Goal: Check status: Check status

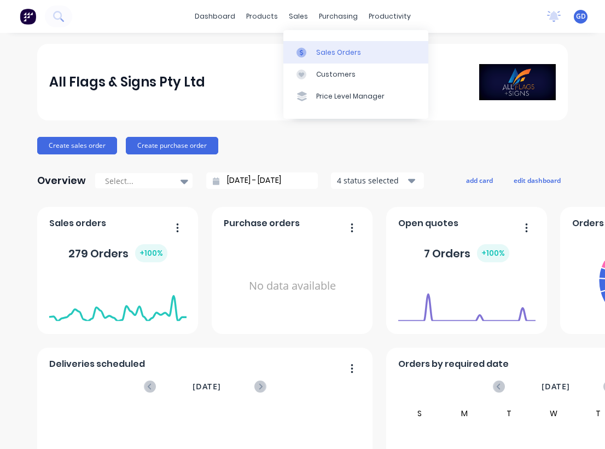
click at [321, 47] on link "Sales Orders" at bounding box center [355, 52] width 145 height 22
click at [327, 45] on link "Sales Orders" at bounding box center [355, 52] width 145 height 22
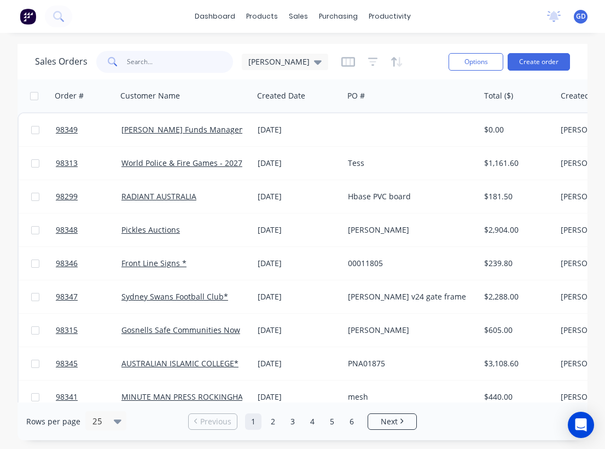
click at [155, 60] on input "text" at bounding box center [180, 62] width 107 height 22
type input "gino"
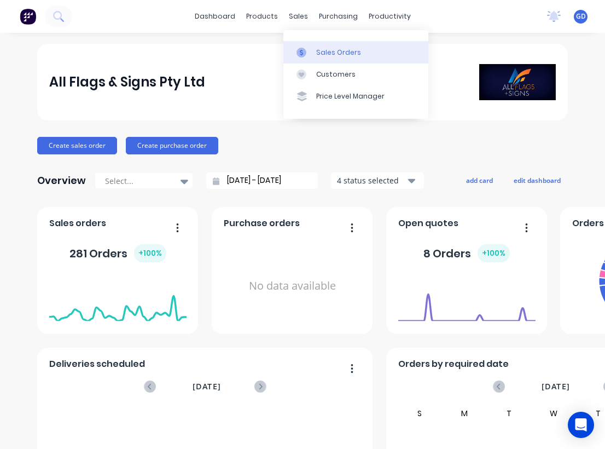
click at [320, 56] on div "Sales Orders" at bounding box center [338, 53] width 45 height 10
click at [329, 52] on div "Sales Orders" at bounding box center [338, 53] width 45 height 10
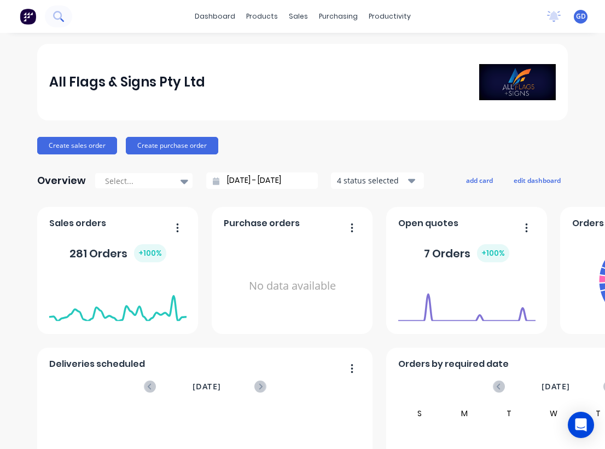
click at [60, 19] on icon at bounding box center [62, 20] width 4 height 4
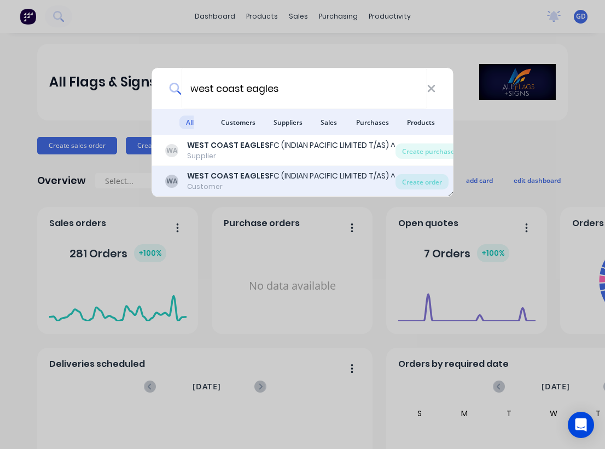
type input "west coast eagles"
click at [206, 184] on div "Customer" at bounding box center [291, 187] width 208 height 10
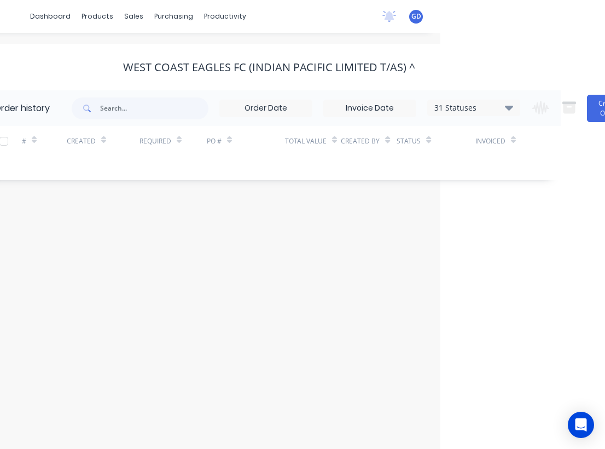
scroll to position [0, 195]
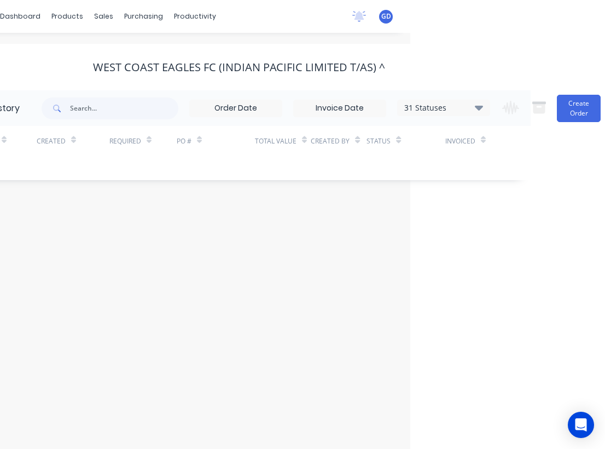
click at [477, 112] on icon at bounding box center [479, 107] width 8 height 13
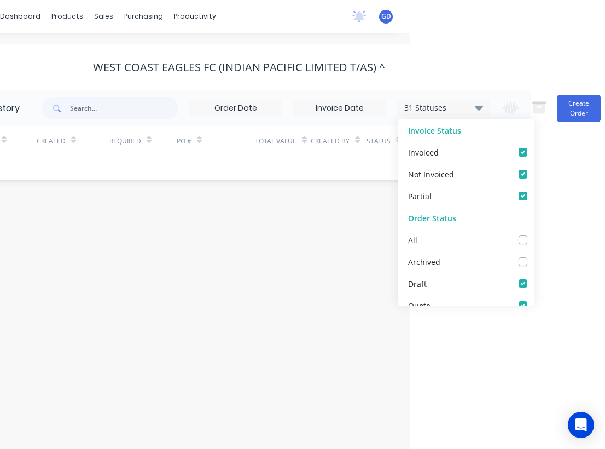
click at [534, 234] on label at bounding box center [534, 234] width 0 height 0
click at [534, 242] on input "checkbox" at bounding box center [538, 239] width 9 height 10
checkbox input "true"
click at [159, 163] on div "# Created Required PO # Total Value Created By Status Invoiced" at bounding box center [232, 147] width 570 height 43
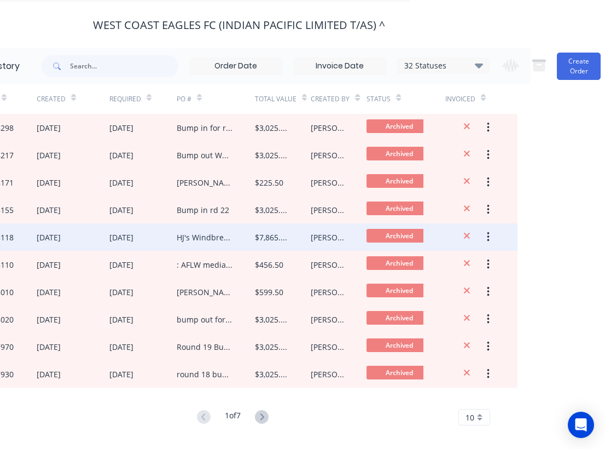
scroll to position [55, 195]
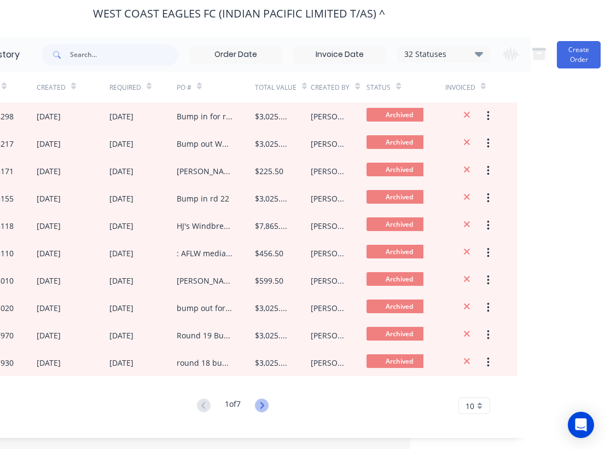
click at [264, 405] on icon at bounding box center [262, 405] width 4 height 7
click at [263, 401] on icon at bounding box center [262, 405] width 14 height 14
click at [264, 403] on icon at bounding box center [262, 405] width 4 height 7
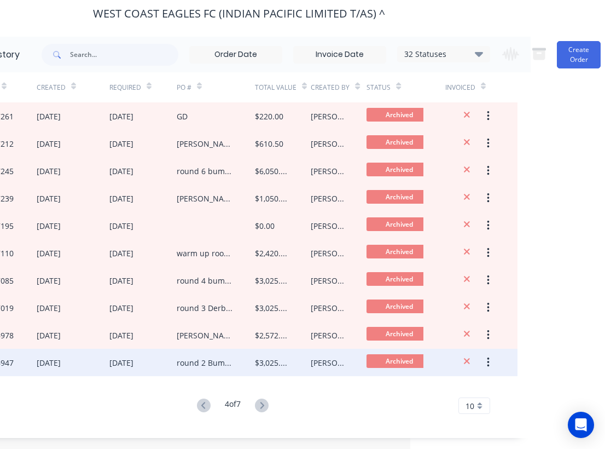
scroll to position [55, 194]
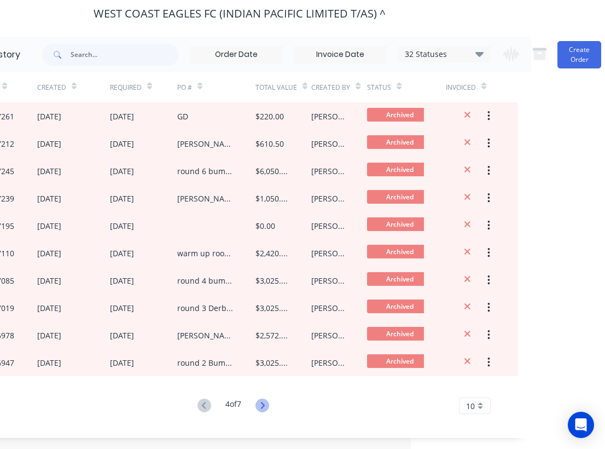
click at [261, 404] on icon at bounding box center [263, 405] width 14 height 14
click at [262, 409] on icon at bounding box center [263, 405] width 14 height 14
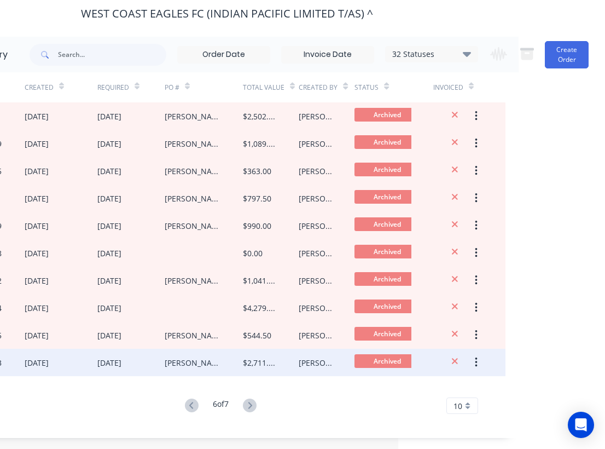
scroll to position [55, 207]
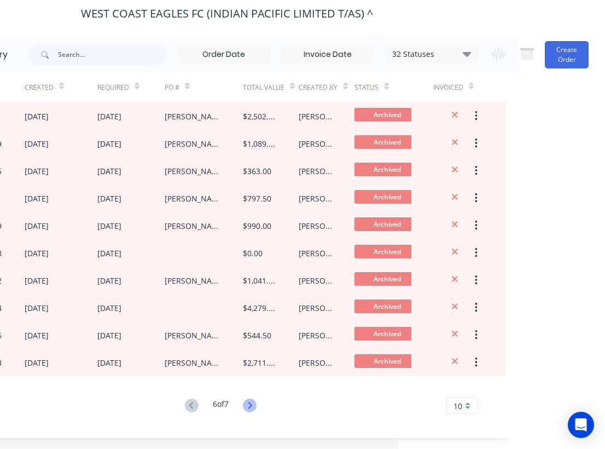
click at [251, 406] on icon at bounding box center [250, 405] width 14 height 14
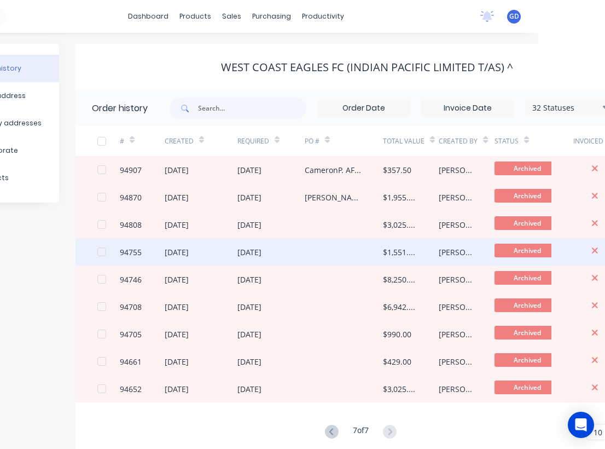
scroll to position [0, 68]
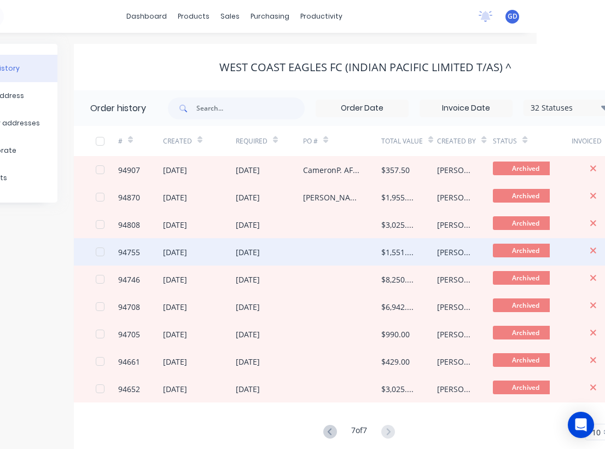
click at [133, 252] on div "94755" at bounding box center [129, 251] width 22 height 11
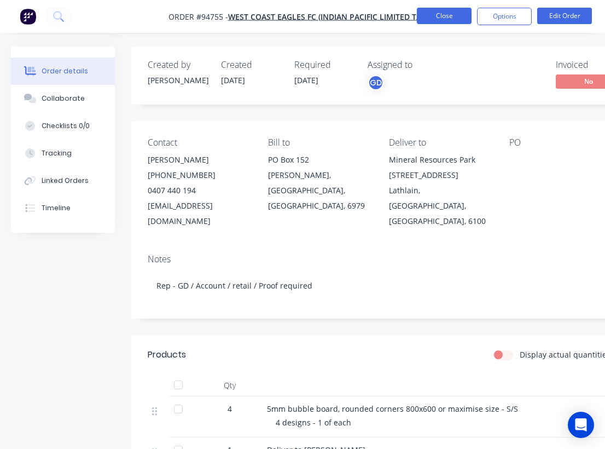
click at [445, 15] on button "Close" at bounding box center [444, 16] width 55 height 16
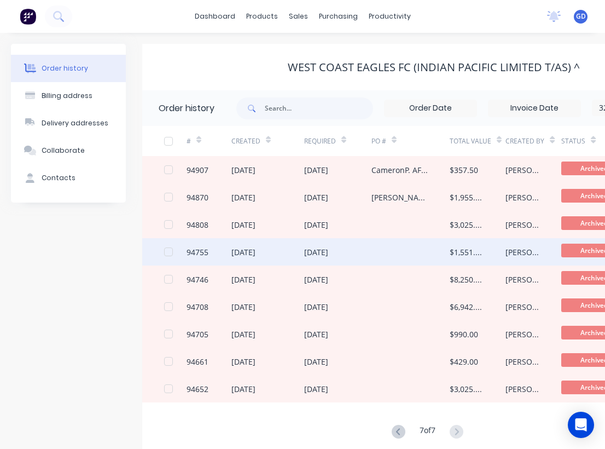
scroll to position [28, 0]
